Goal: Navigation & Orientation: Find specific page/section

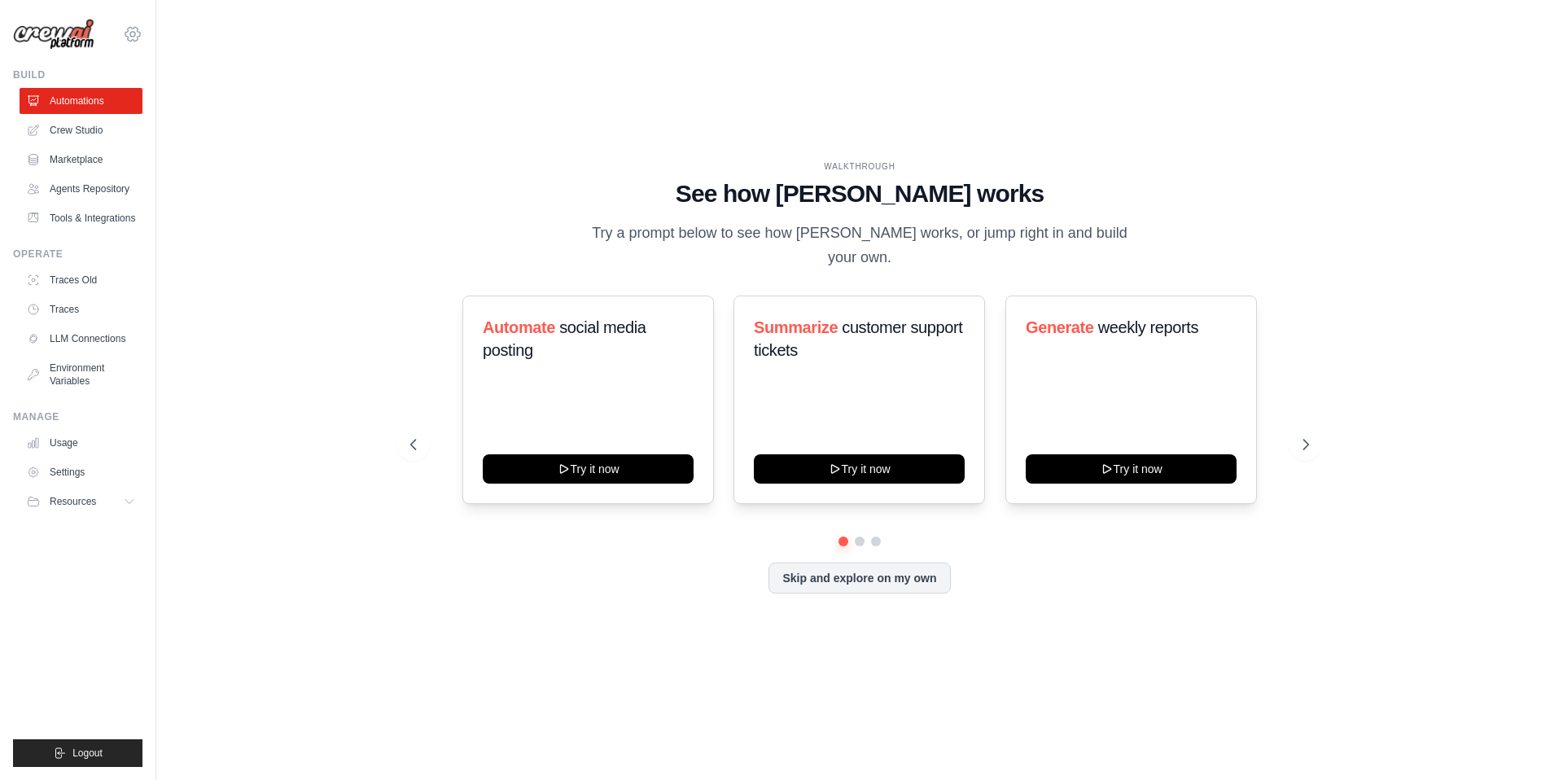
click at [132, 43] on icon at bounding box center [133, 34] width 20 height 20
click at [162, 100] on span "AB InBev - GHQ" at bounding box center [203, 101] width 129 height 16
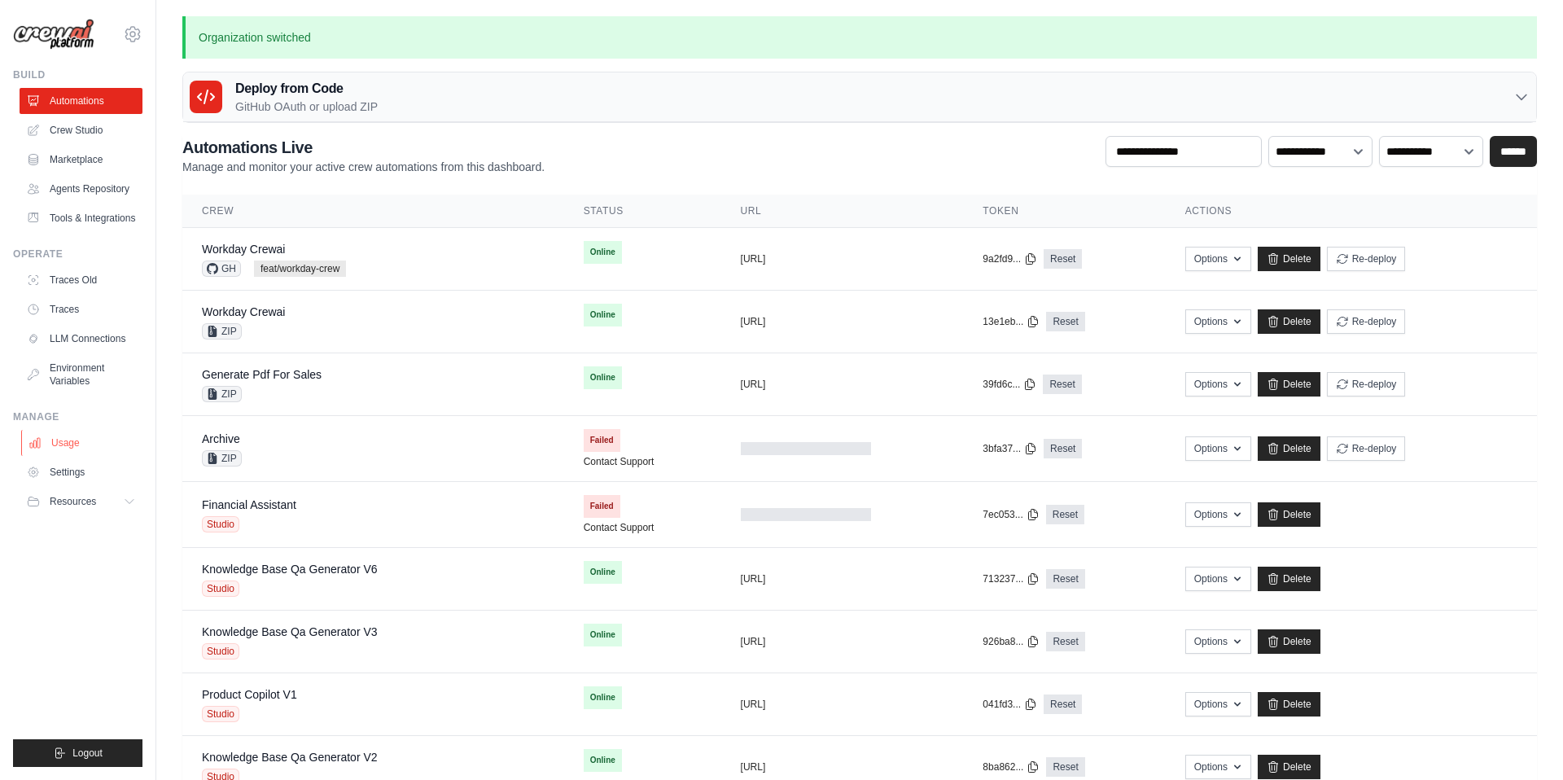
click at [77, 450] on link "Usage" at bounding box center [82, 443] width 123 height 26
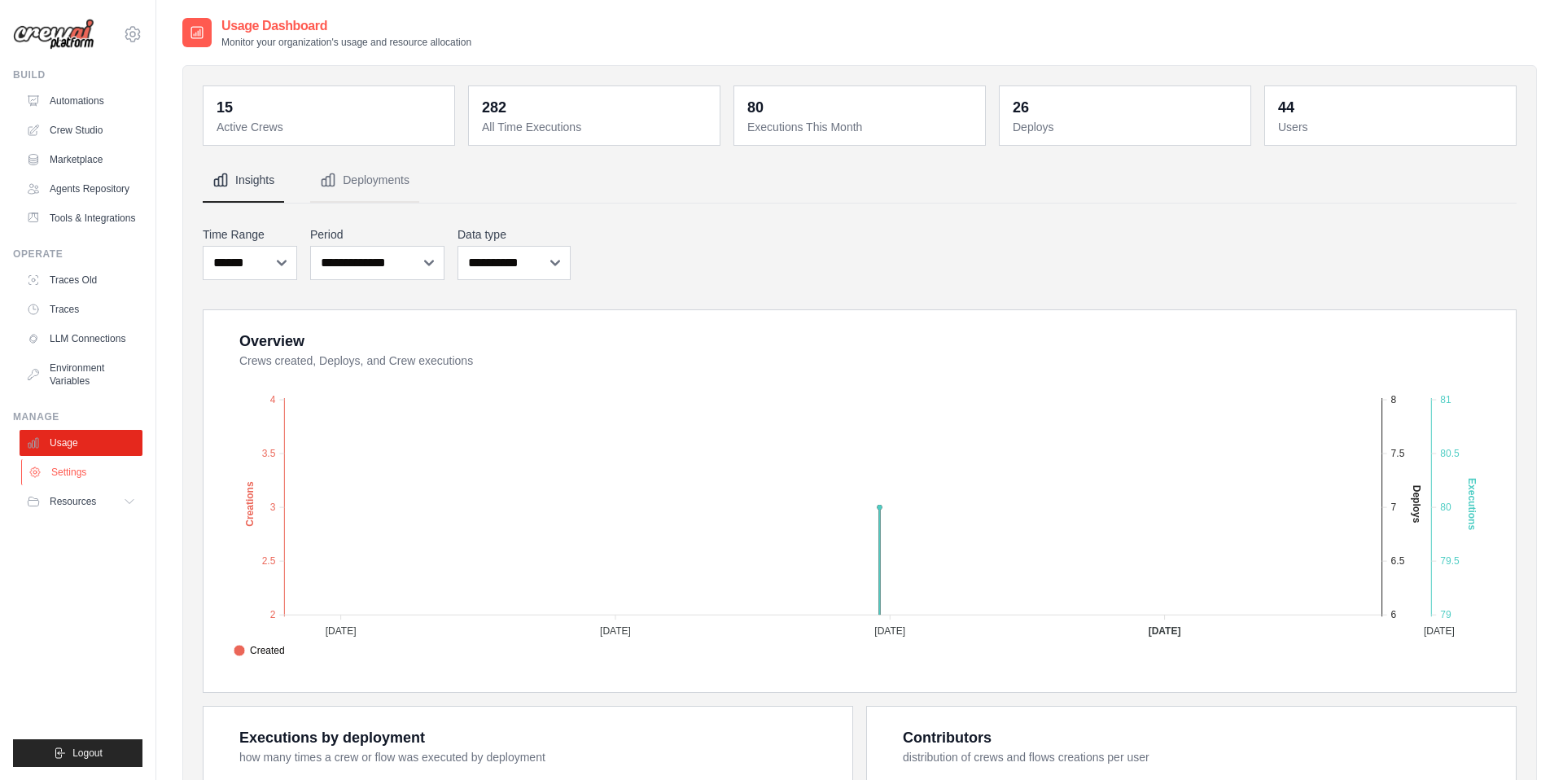
click at [103, 484] on link "Settings" at bounding box center [82, 472] width 123 height 26
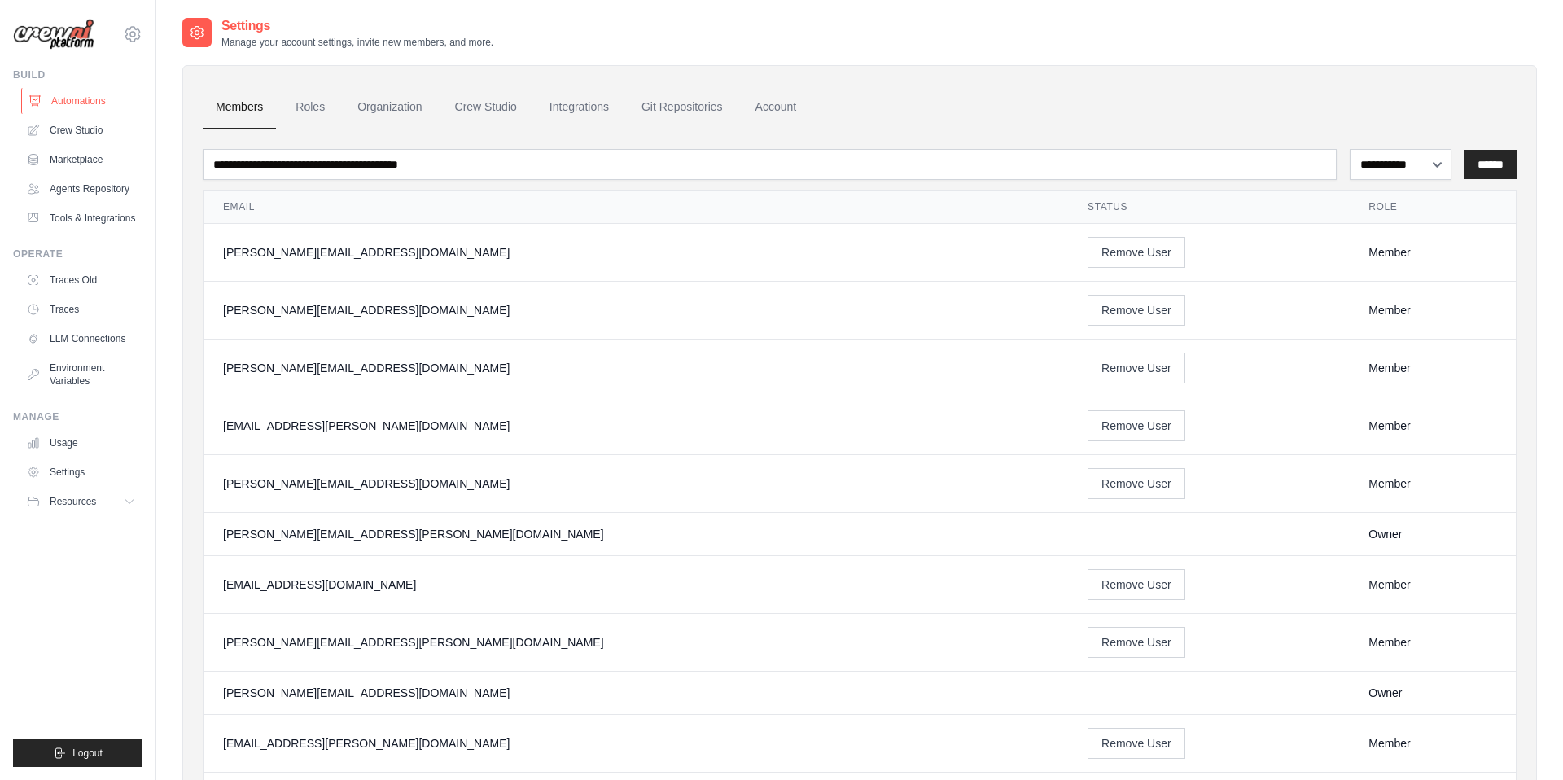
click at [77, 100] on link "Automations" at bounding box center [82, 101] width 123 height 26
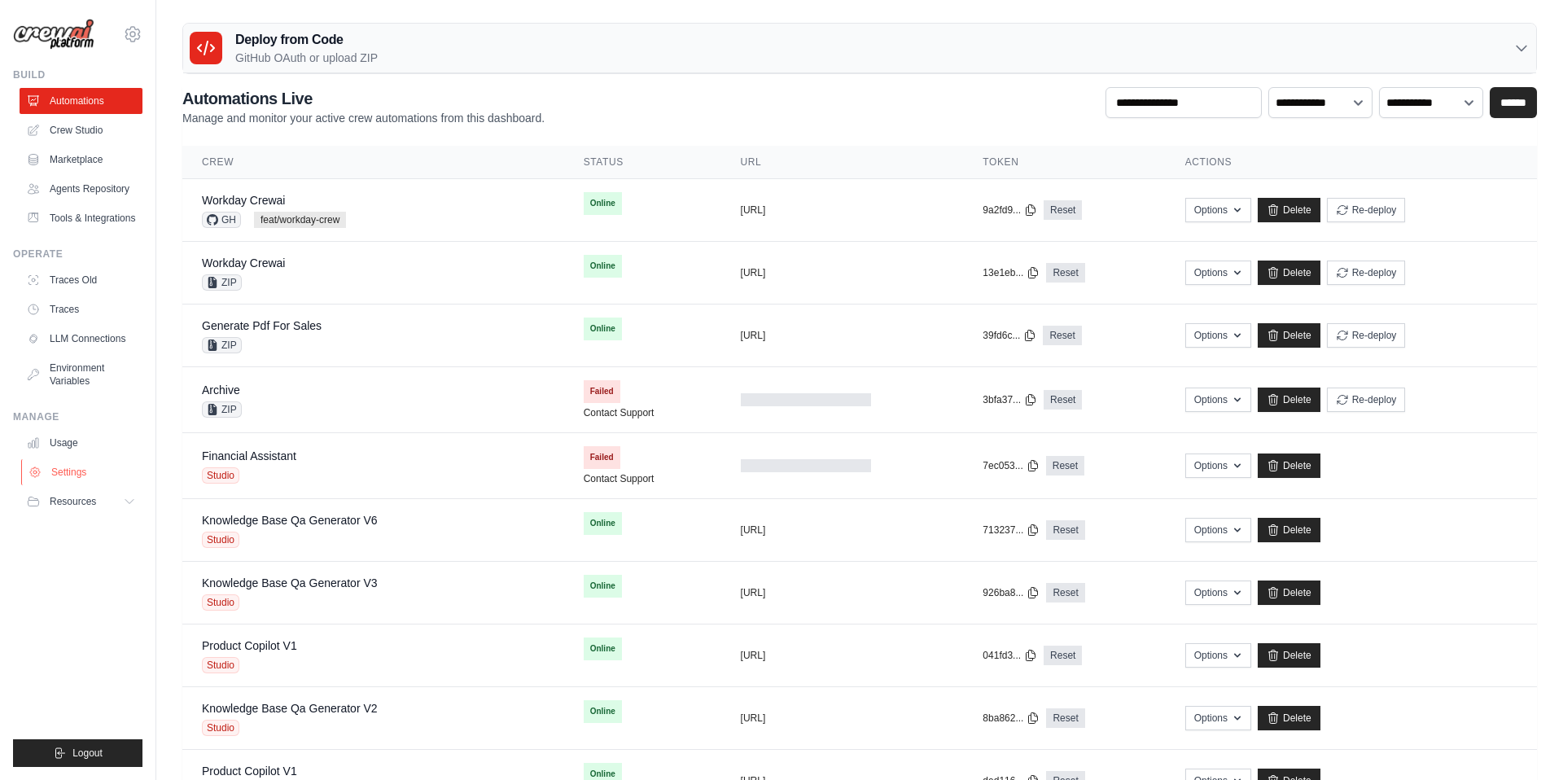
click at [73, 484] on link "Settings" at bounding box center [82, 472] width 123 height 26
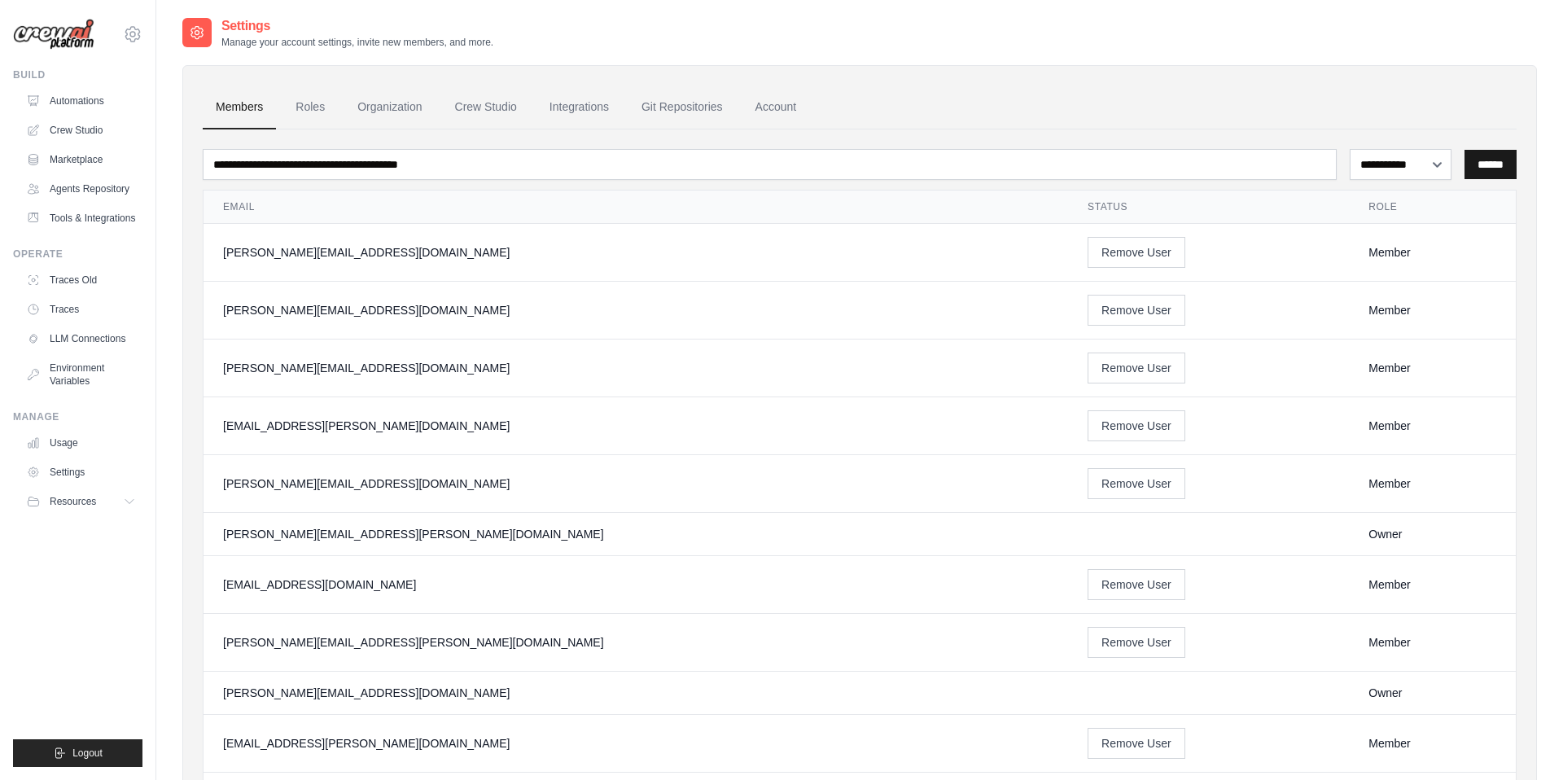
click at [1477, 170] on input "******" at bounding box center [1490, 164] width 52 height 29
click at [1497, 160] on input "******" at bounding box center [1490, 164] width 52 height 29
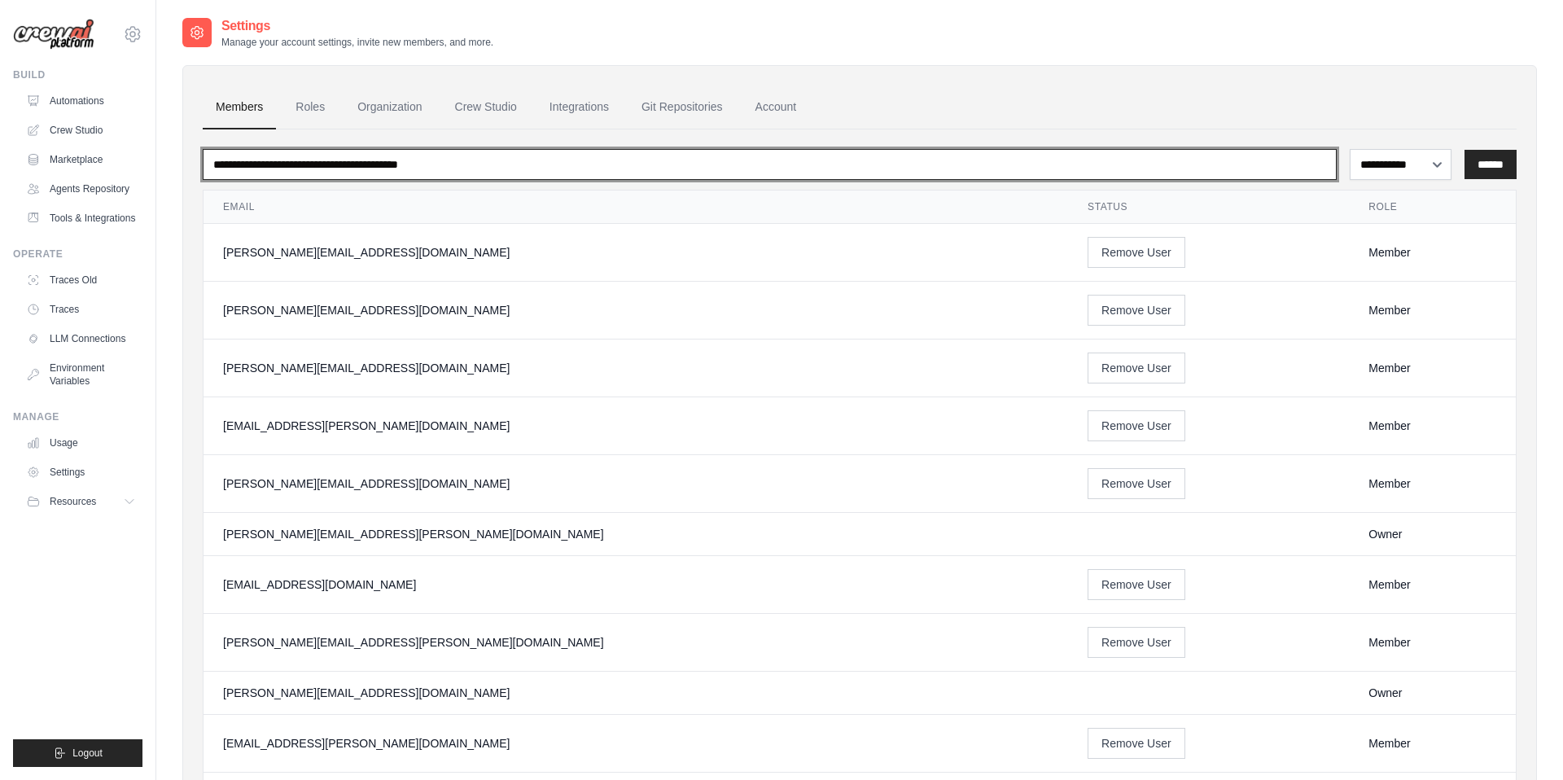
click at [1045, 169] on input "email" at bounding box center [770, 164] width 1134 height 31
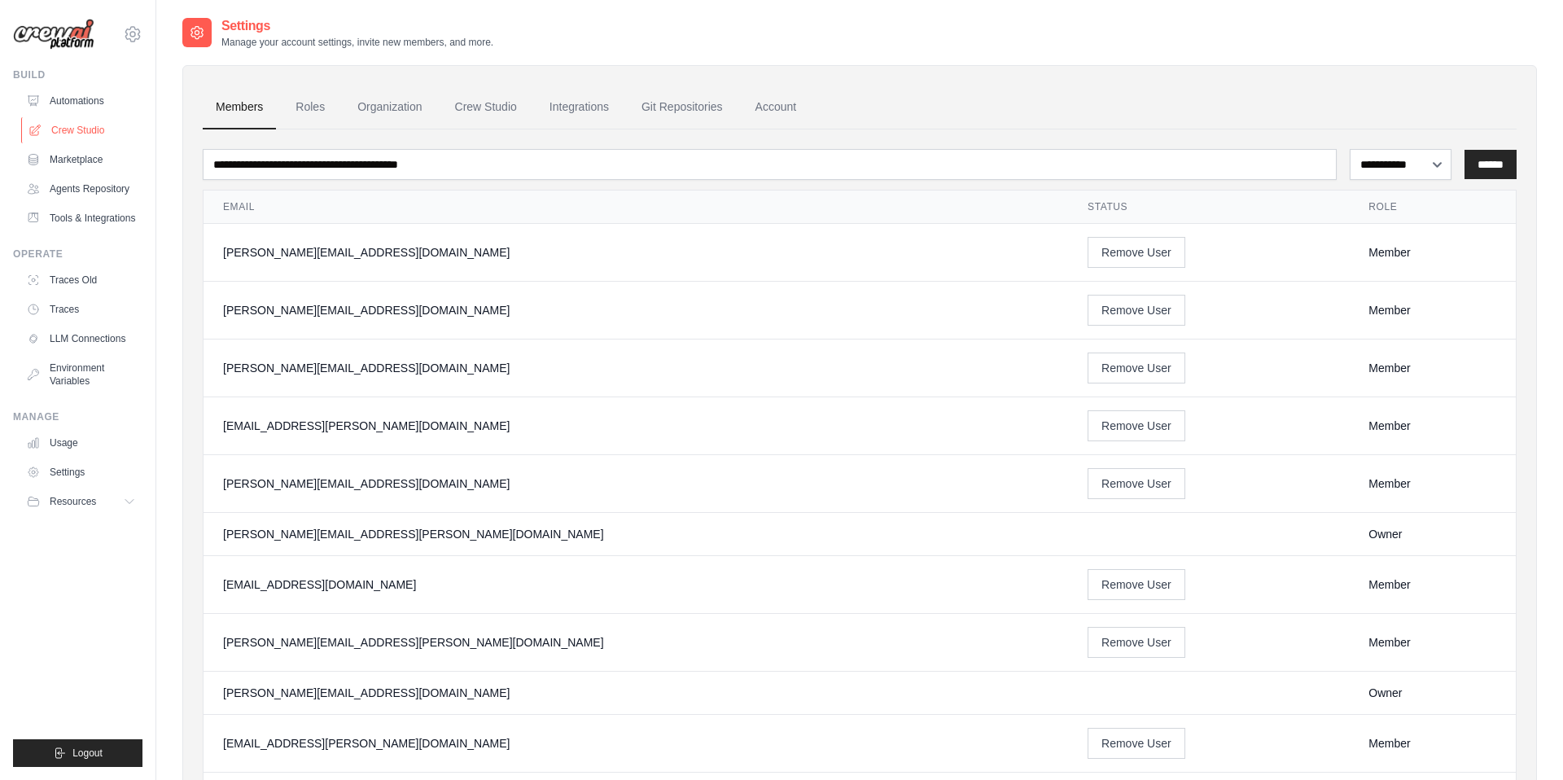
click at [97, 122] on link "Crew Studio" at bounding box center [82, 130] width 123 height 26
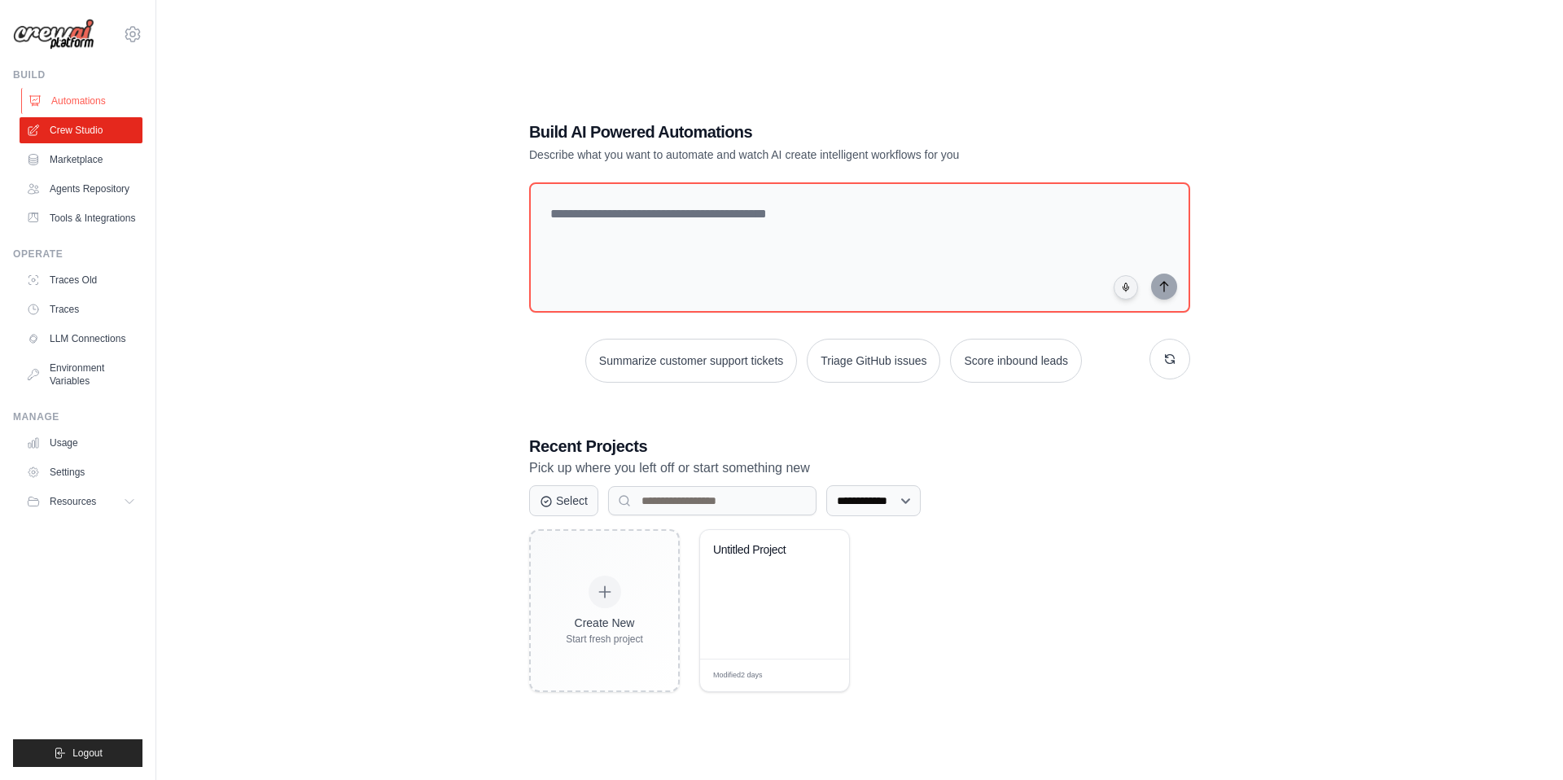
click at [95, 93] on link "Automations" at bounding box center [82, 101] width 123 height 26
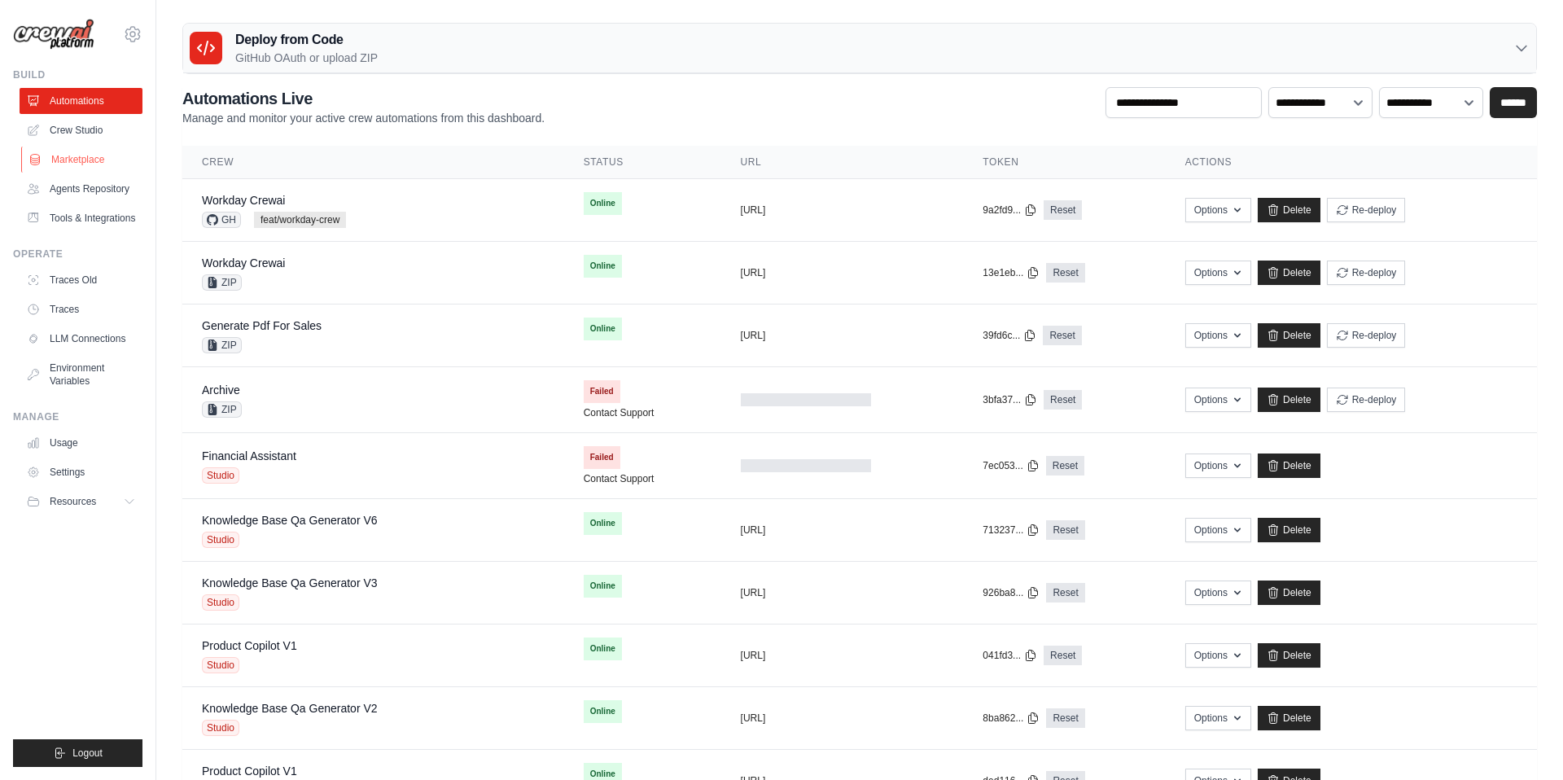
click at [82, 148] on link "Marketplace" at bounding box center [82, 160] width 123 height 26
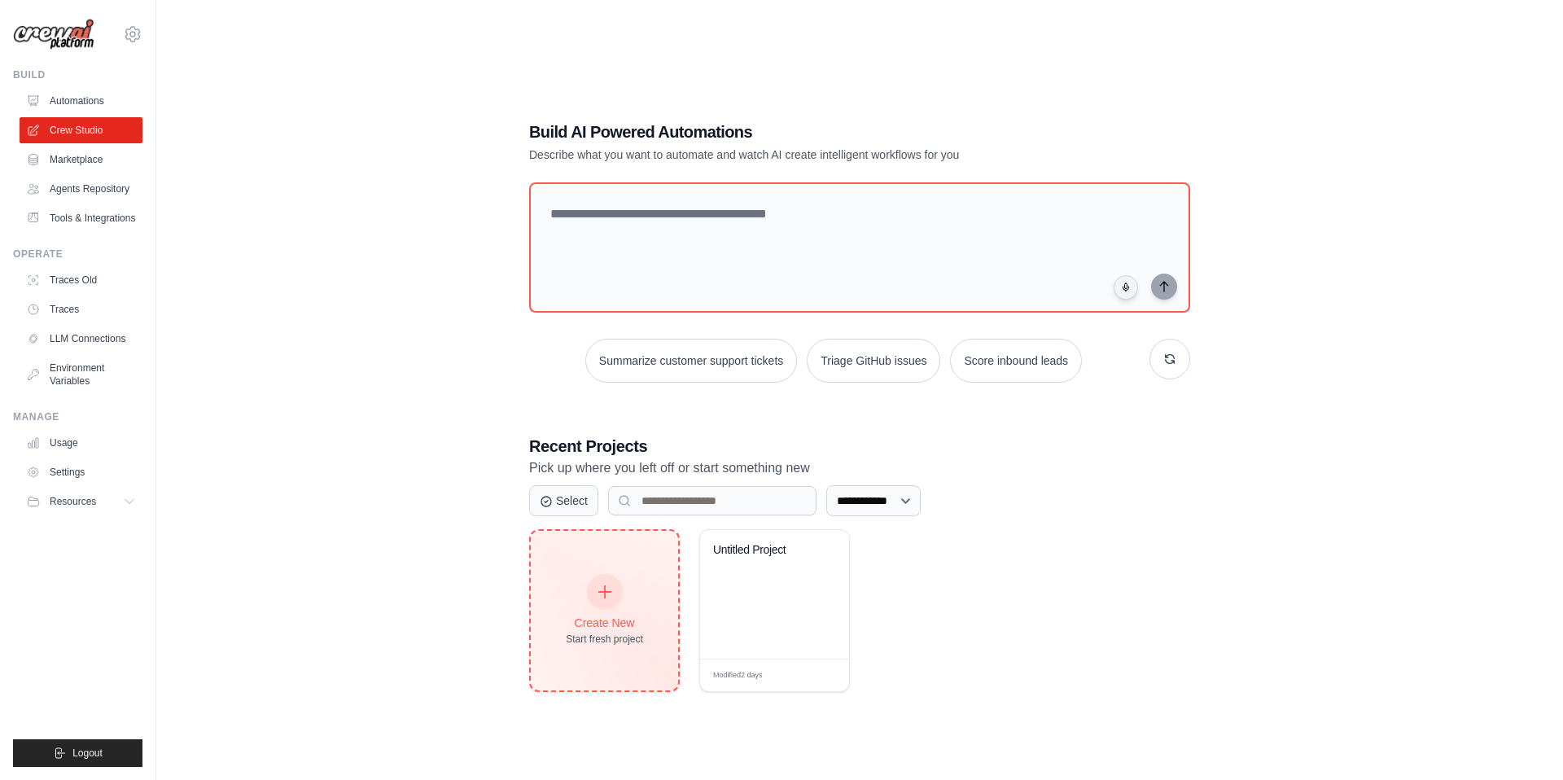
click at [615, 585] on div at bounding box center [605, 592] width 36 height 36
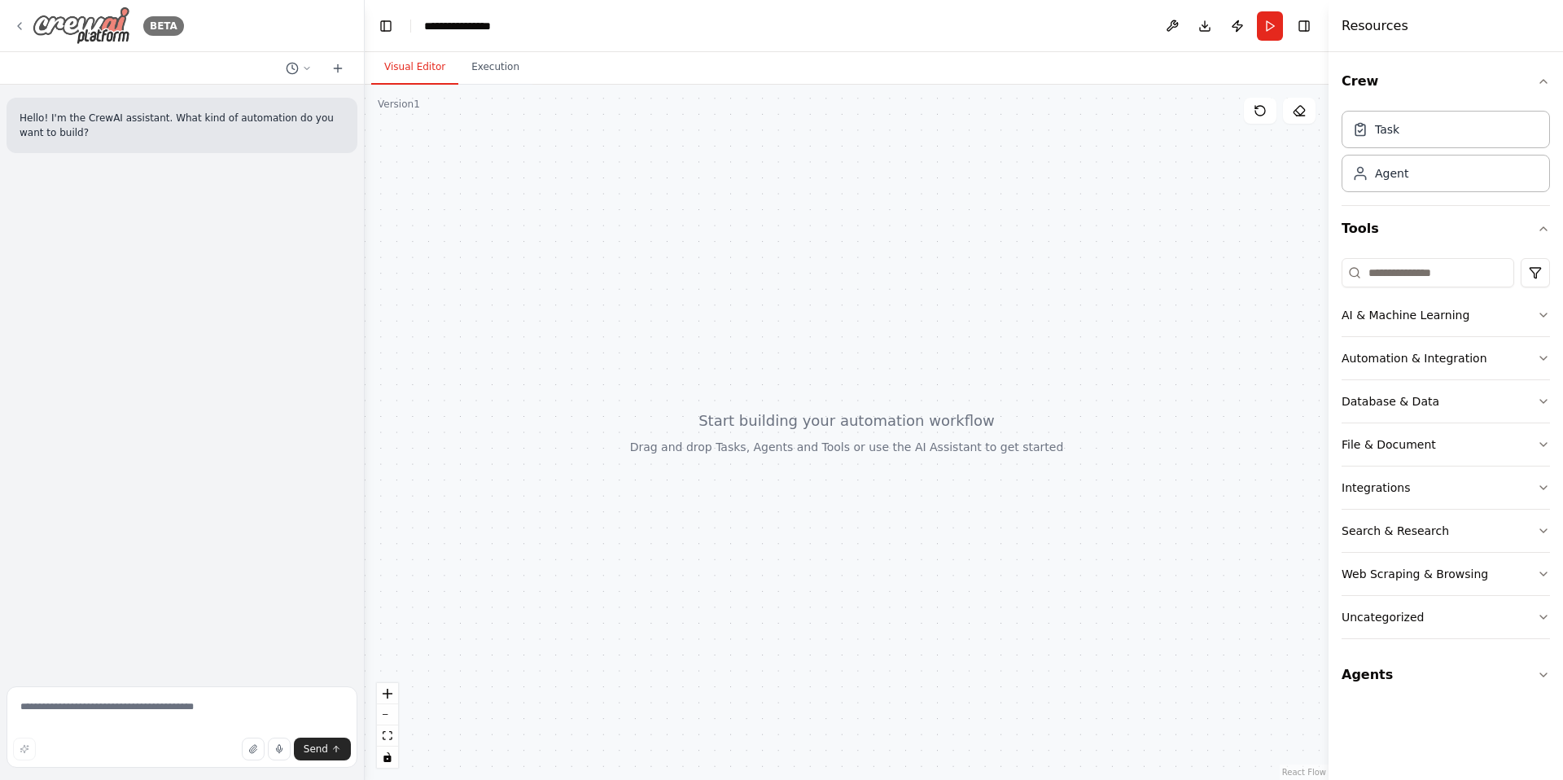
click at [109, 26] on img at bounding box center [82, 26] width 98 height 38
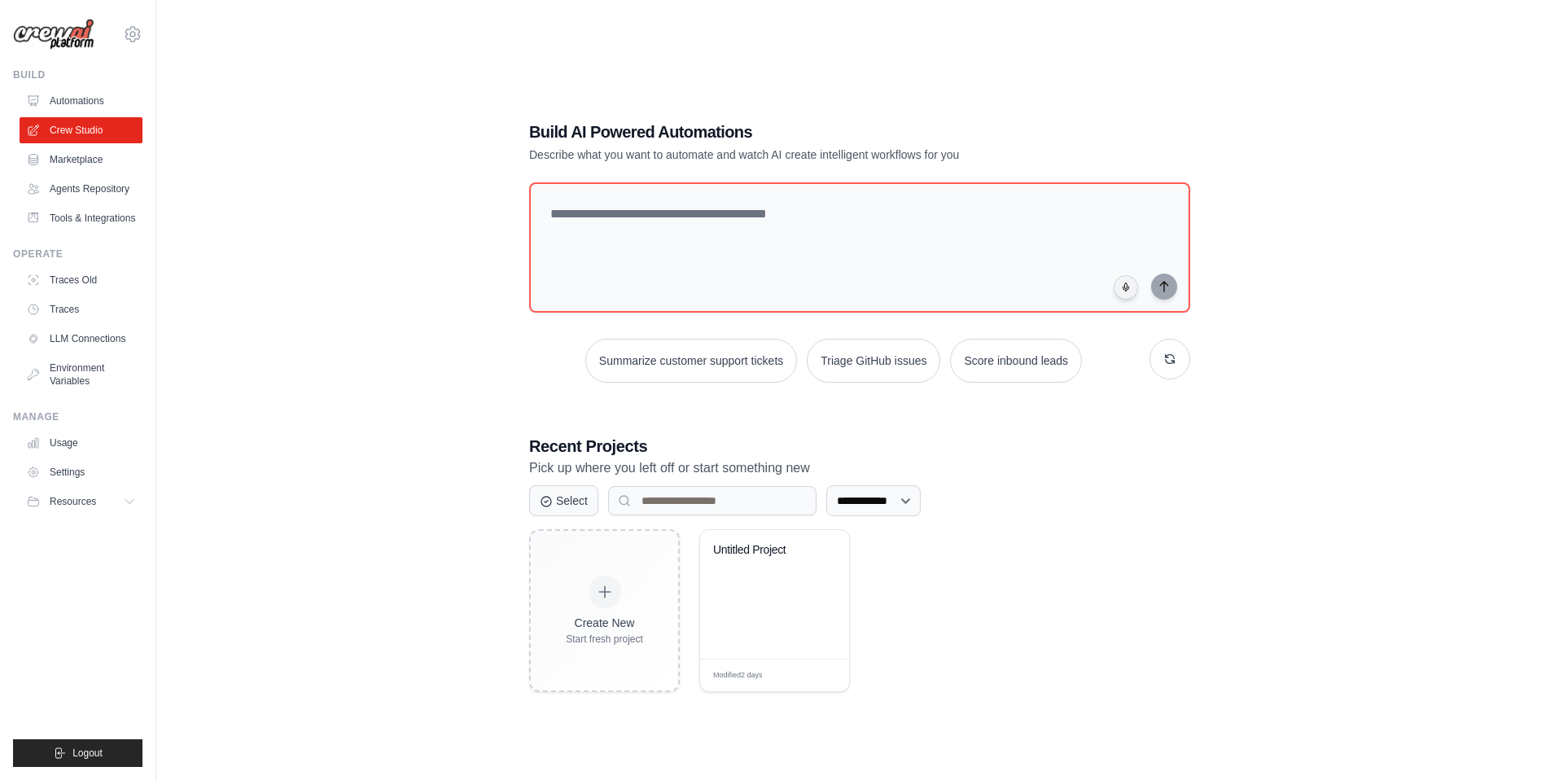
click at [120, 28] on div "[PERSON_NAME][EMAIL_ADDRESS][PERSON_NAME][DOMAIN_NAME] AB InBev - GHQ Your orga…" at bounding box center [77, 26] width 129 height 52
click at [125, 30] on icon at bounding box center [133, 34] width 20 height 20
click at [291, 342] on div "**********" at bounding box center [859, 406] width 1355 height 780
